Goal: Use online tool/utility: Utilize a website feature to perform a specific function

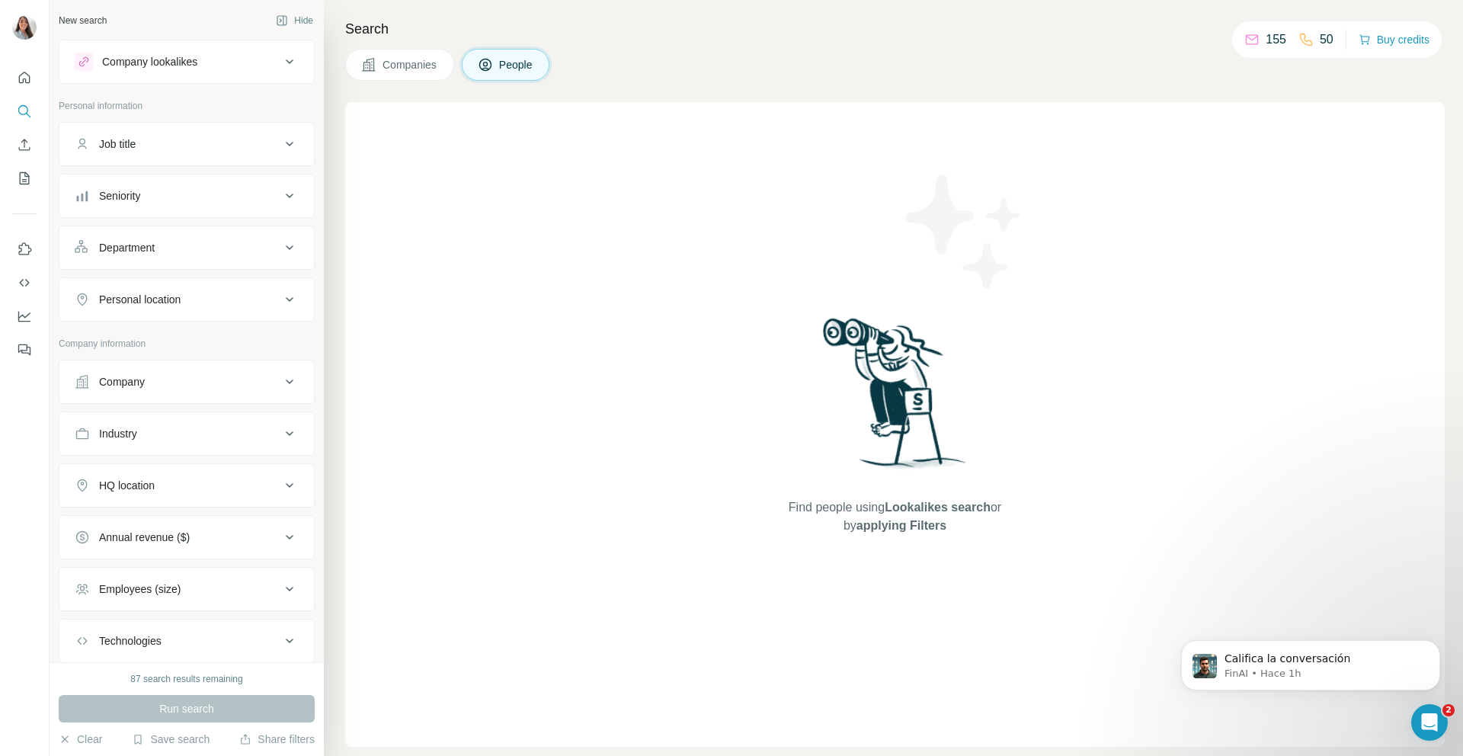
click at [138, 152] on button "Job title" at bounding box center [186, 144] width 254 height 37
click at [144, 180] on input "text" at bounding box center [172, 181] width 194 height 27
type input "****"
click at [176, 136] on div "Job title" at bounding box center [178, 143] width 206 height 15
click at [264, 143] on div "Job title" at bounding box center [178, 143] width 206 height 15
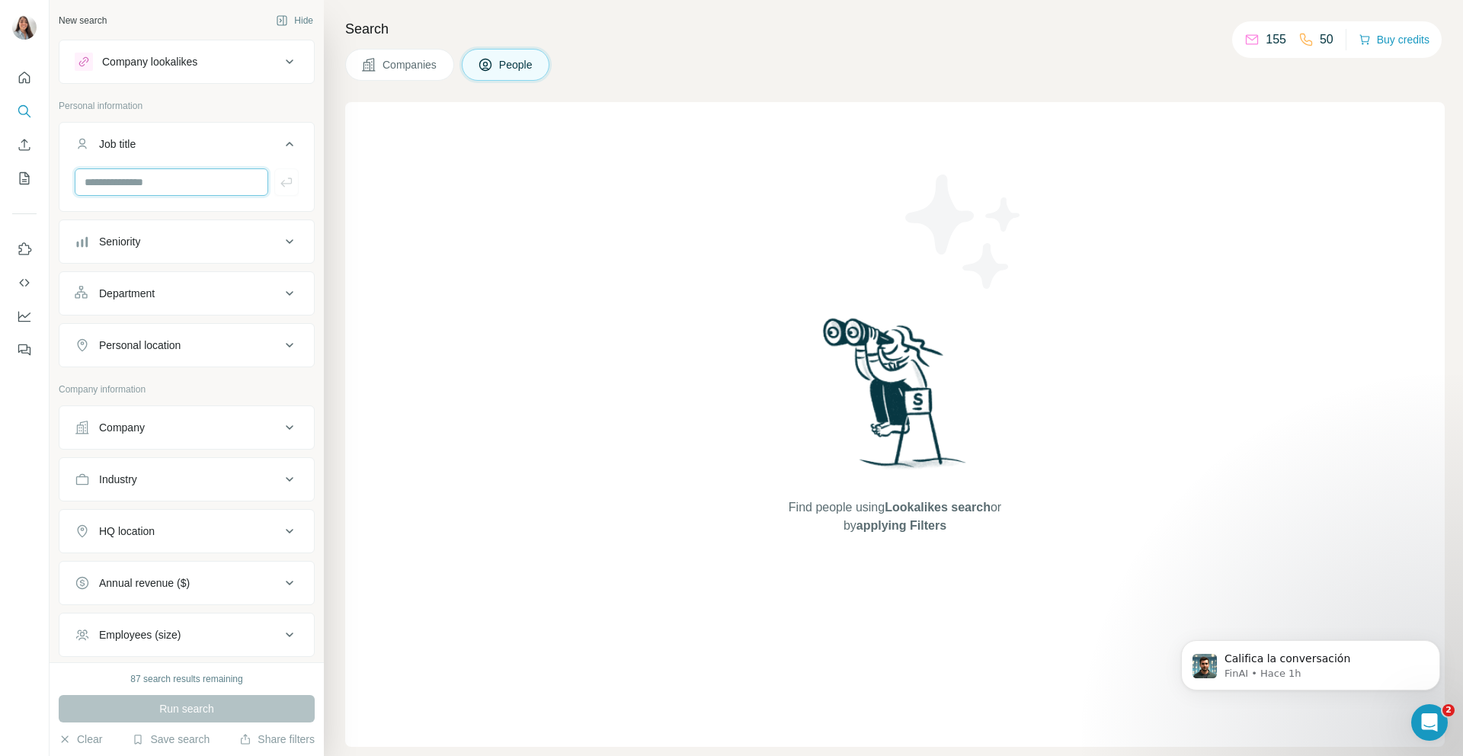
click at [191, 187] on input "text" at bounding box center [172, 181] width 194 height 27
type input "****"
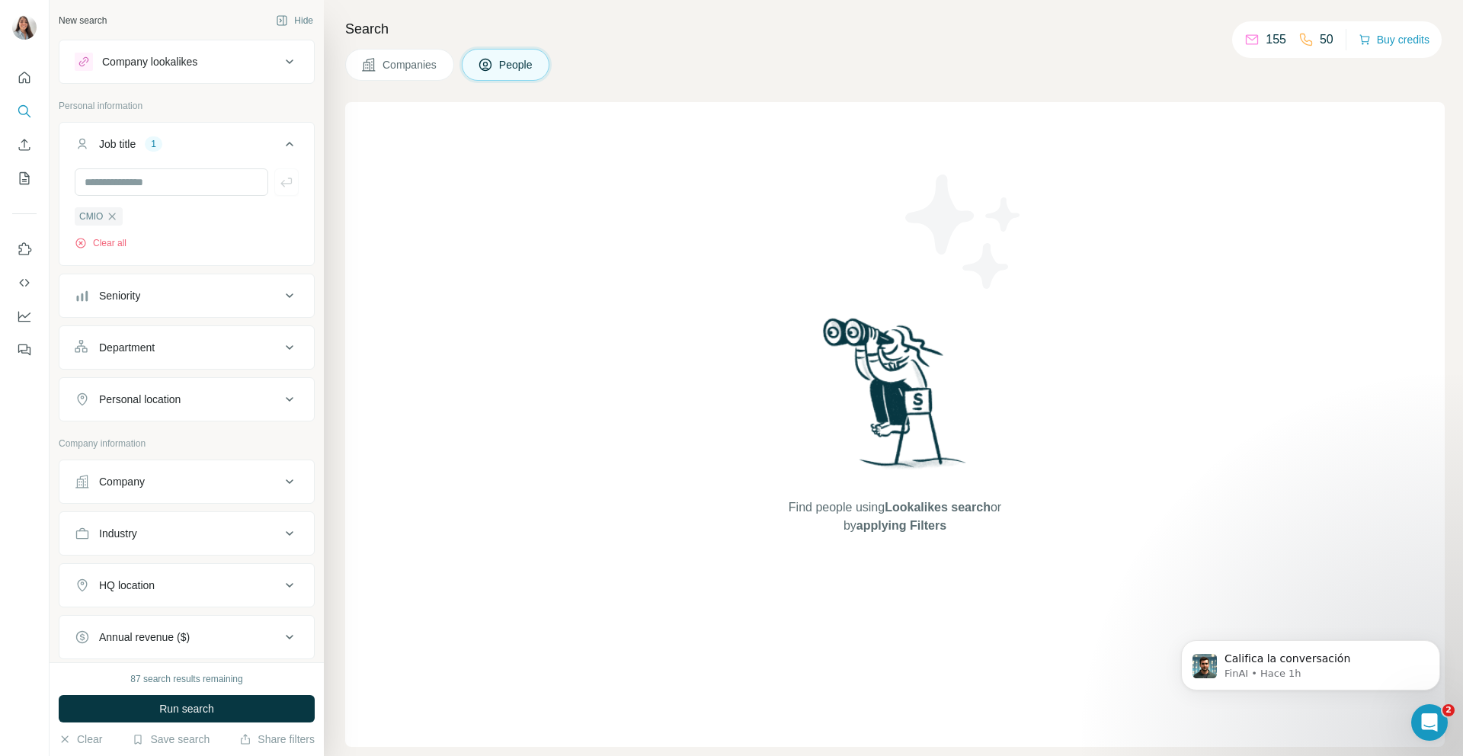
click at [226, 586] on div "HQ location" at bounding box center [178, 585] width 206 height 15
click at [149, 622] on input "text" at bounding box center [187, 622] width 224 height 27
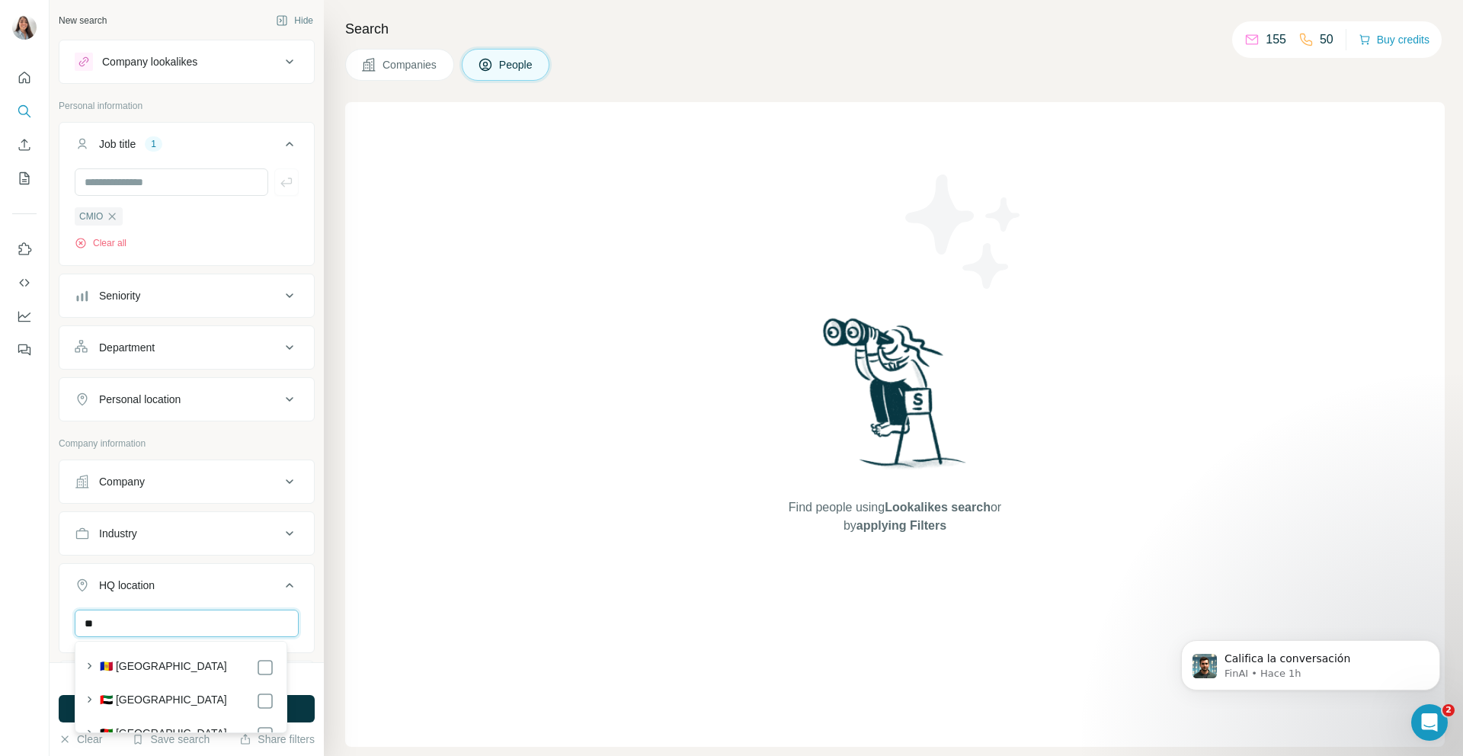
type input "*"
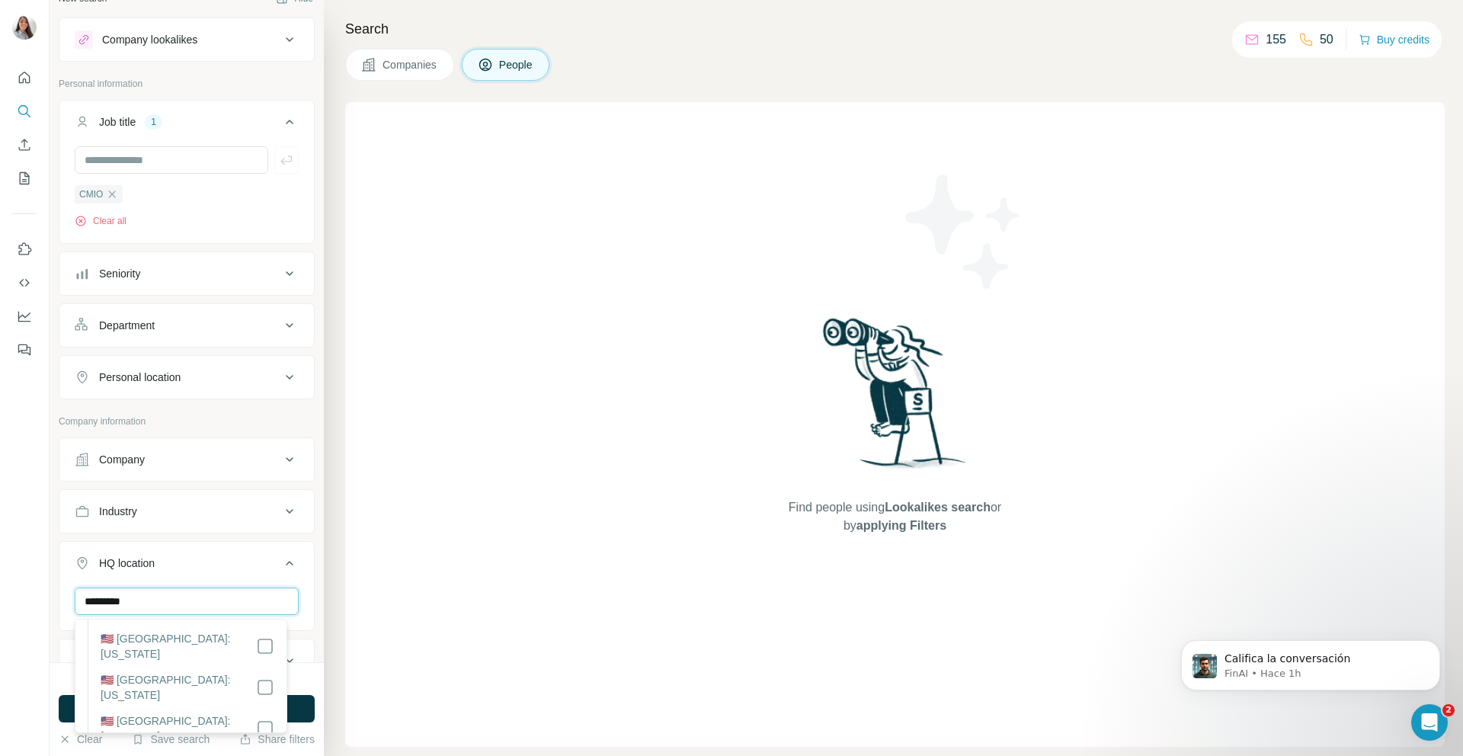
scroll to position [692, 0]
type input "*********"
click at [304, 549] on div "New search Hide Company lookalikes Personal information Job title 1 CMIO Clear …" at bounding box center [187, 331] width 274 height 662
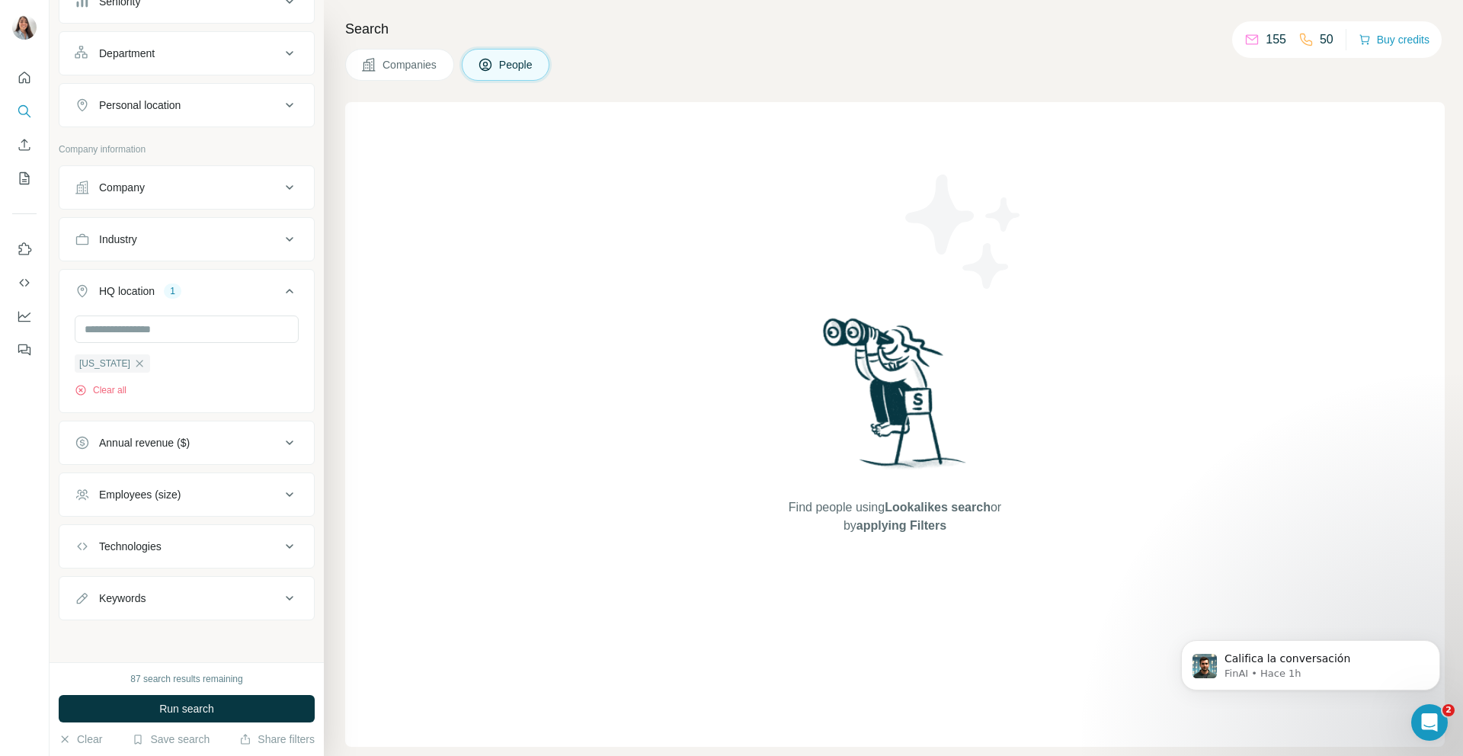
scroll to position [293, 0]
click at [173, 240] on div "Industry" at bounding box center [178, 239] width 206 height 15
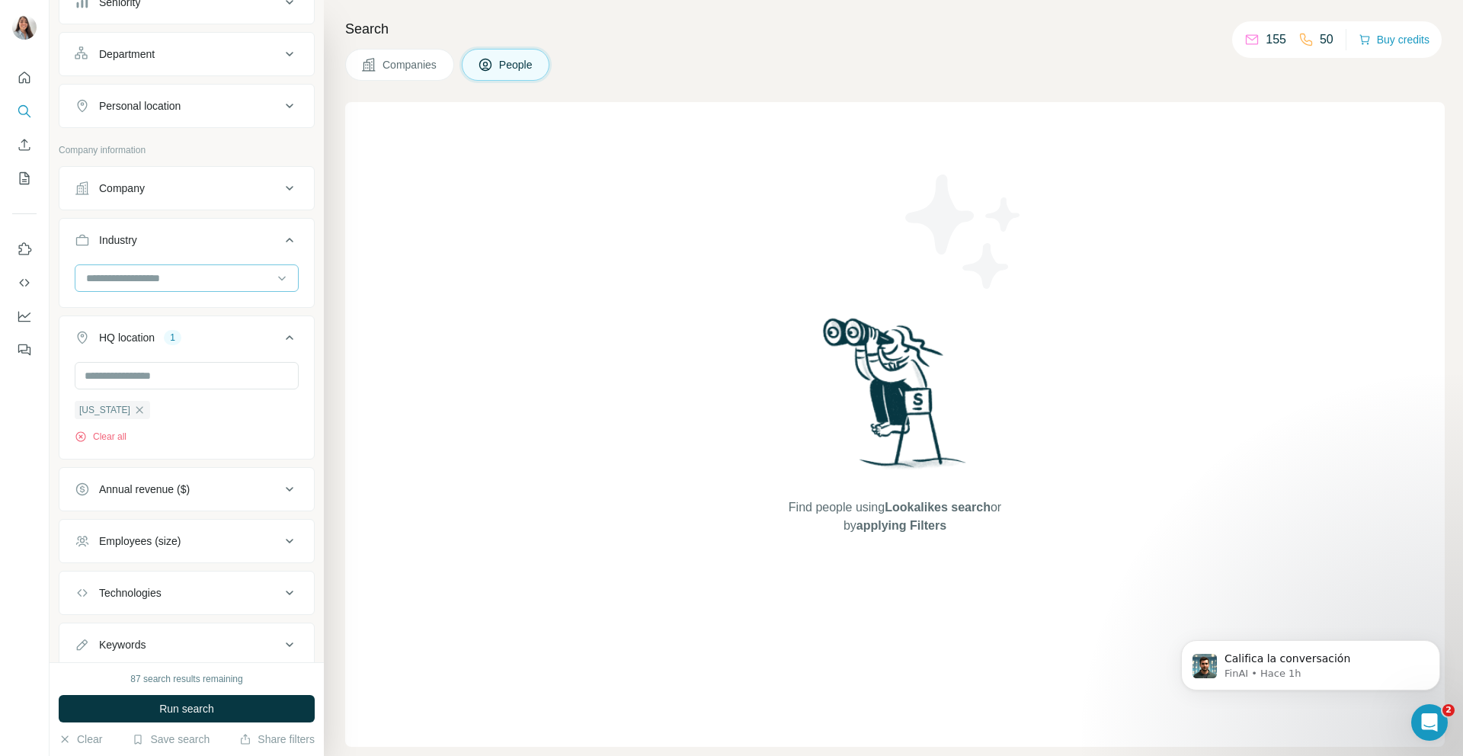
click at [168, 277] on input at bounding box center [179, 278] width 188 height 17
click at [145, 272] on input at bounding box center [179, 278] width 188 height 17
click at [232, 279] on input at bounding box center [179, 278] width 188 height 17
click at [111, 278] on input at bounding box center [179, 278] width 188 height 17
click at [250, 237] on div "Industry" at bounding box center [178, 239] width 206 height 15
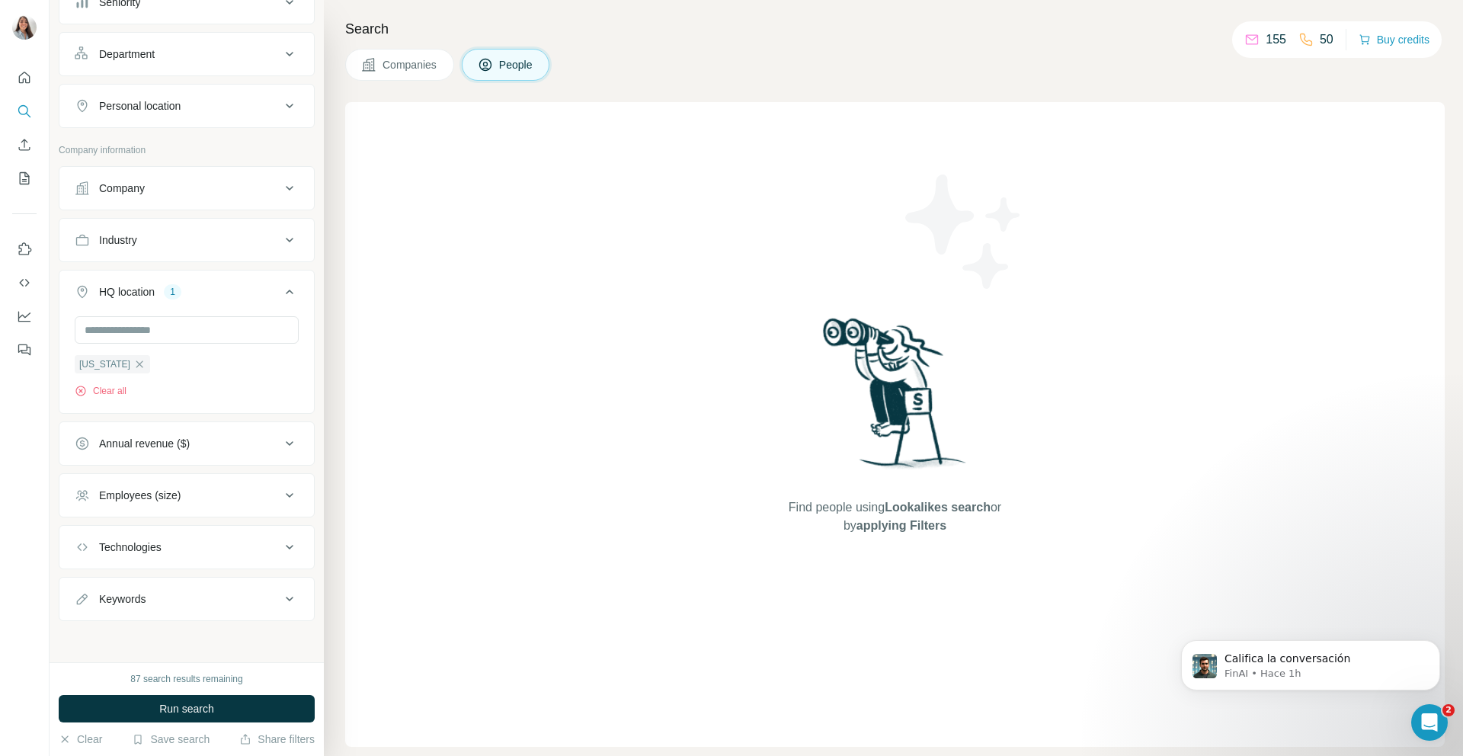
click at [265, 239] on div "Industry" at bounding box center [178, 239] width 206 height 15
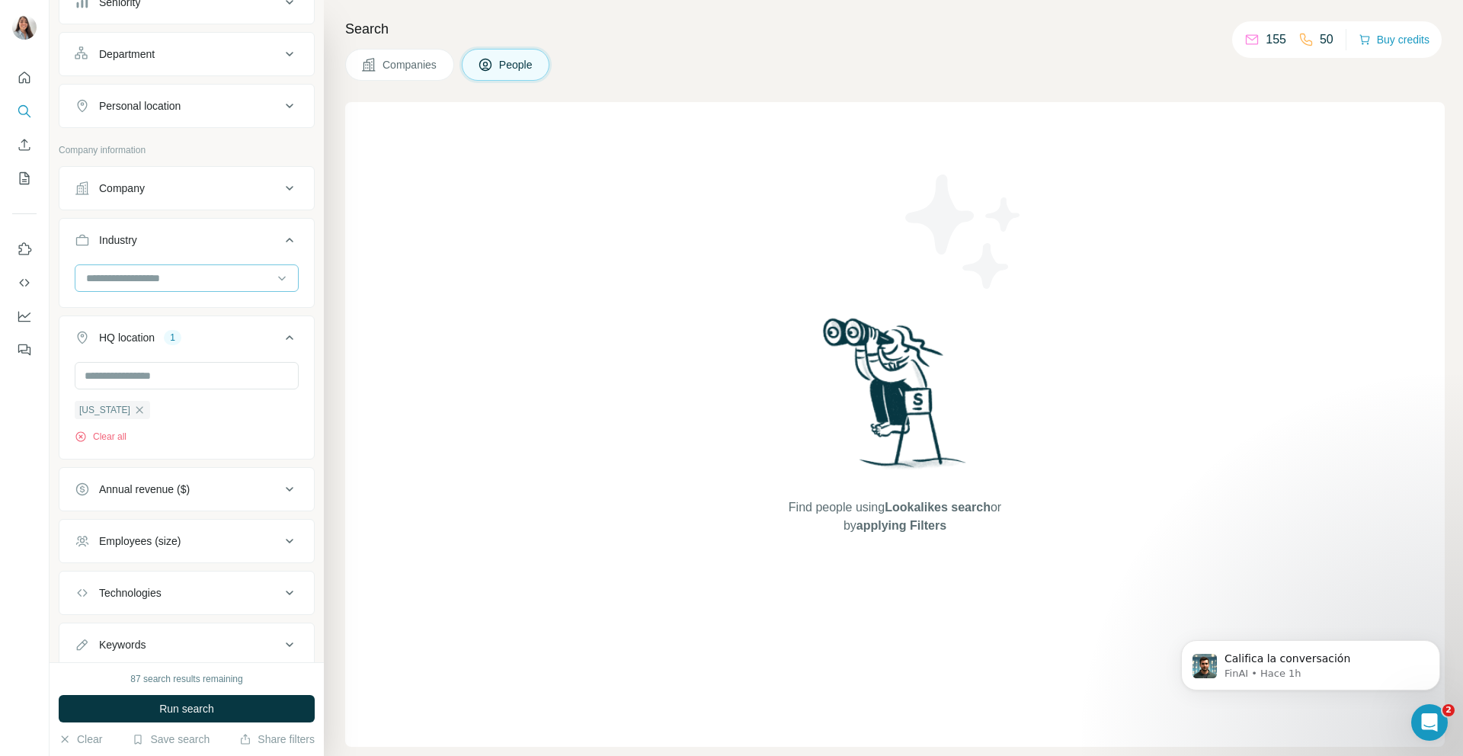
click at [136, 273] on input at bounding box center [179, 278] width 188 height 17
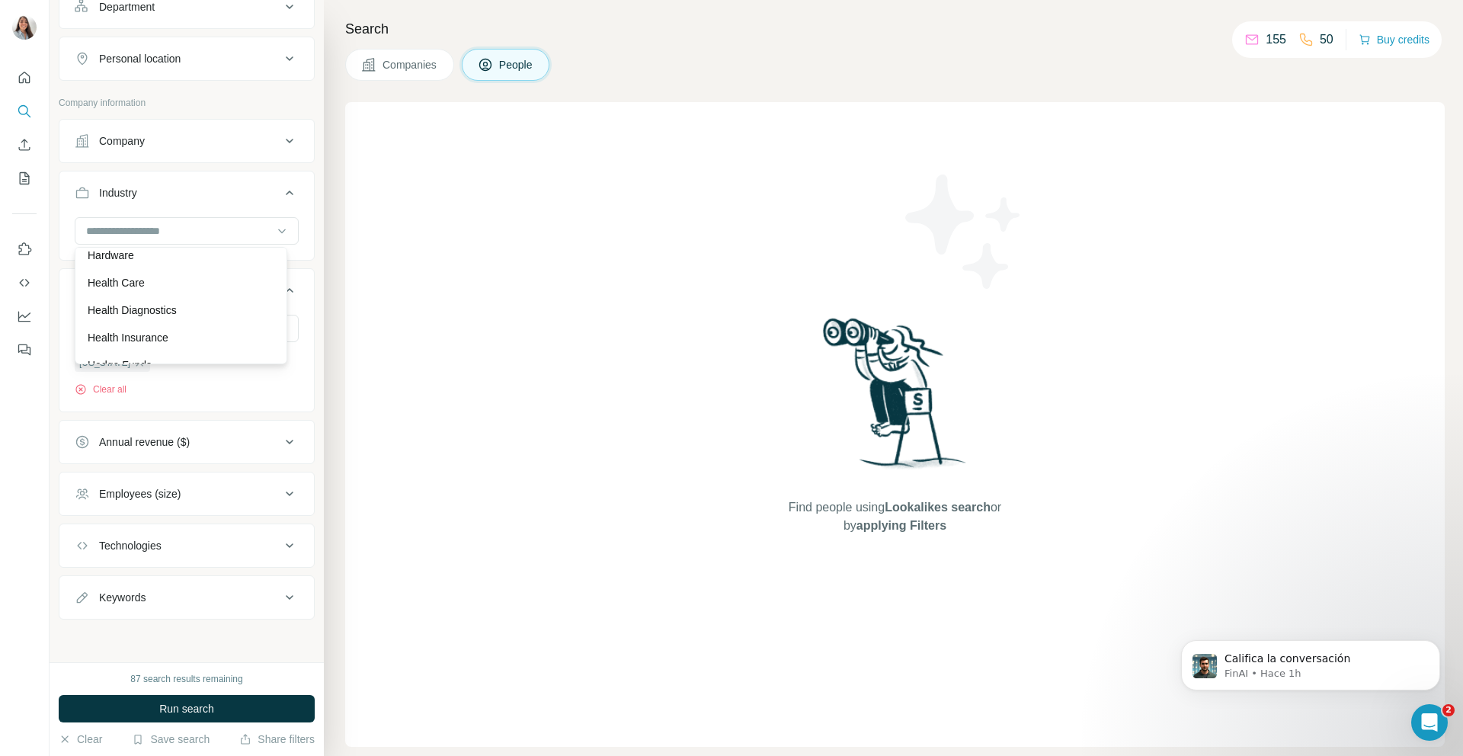
scroll to position [7302, 0]
click at [117, 293] on p "Health Care" at bounding box center [116, 285] width 57 height 15
click at [201, 710] on span "Run search" at bounding box center [186, 708] width 55 height 15
